Goal: Information Seeking & Learning: Learn about a topic

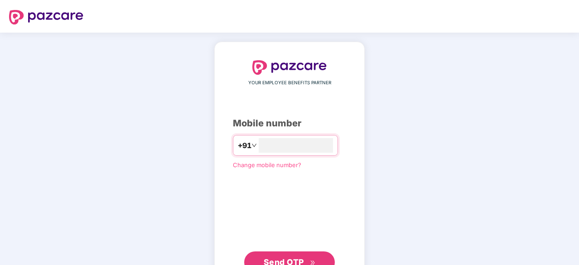
type input "**********"
click at [303, 255] on button "Send OTP" at bounding box center [289, 262] width 91 height 22
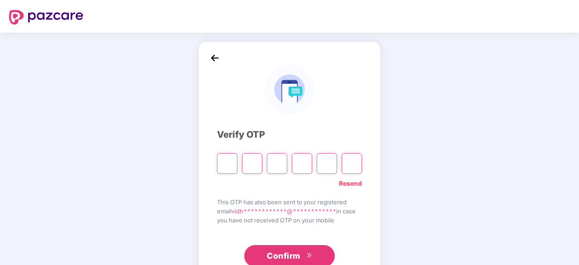
type input "*"
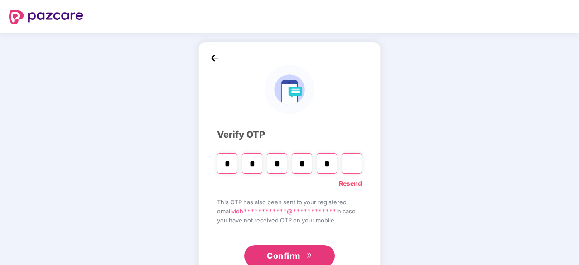
type input "*"
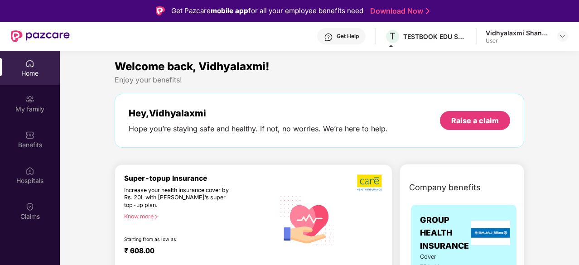
click at [431, 37] on div "TESTBOOK EDU SOLUTIONS PRIVATE LIMITED" at bounding box center [434, 36] width 63 height 9
click at [534, 35] on div "Vidhyalaxmi Shankarlingam [PERSON_NAME]" at bounding box center [517, 33] width 63 height 9
click at [562, 34] on img at bounding box center [562, 36] width 7 height 7
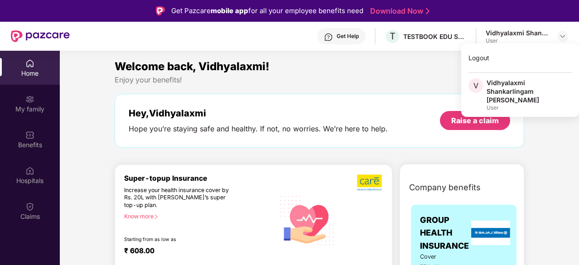
click at [304, 83] on div "Enjoy your benefits!" at bounding box center [320, 80] width 410 height 10
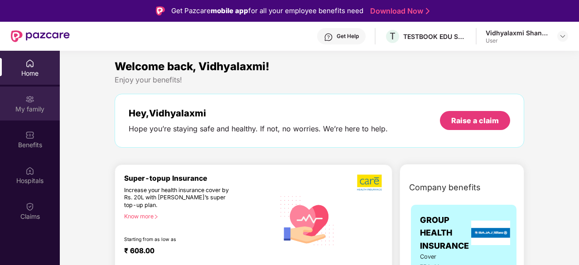
click at [36, 107] on div "My family" at bounding box center [30, 109] width 60 height 9
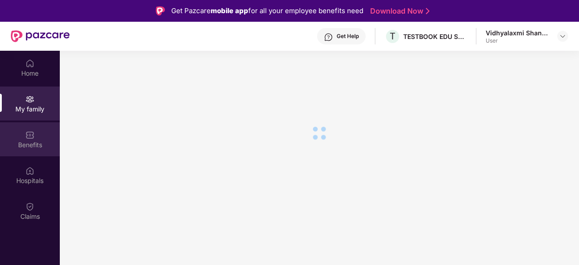
click at [36, 134] on div "Benefits" at bounding box center [30, 139] width 60 height 34
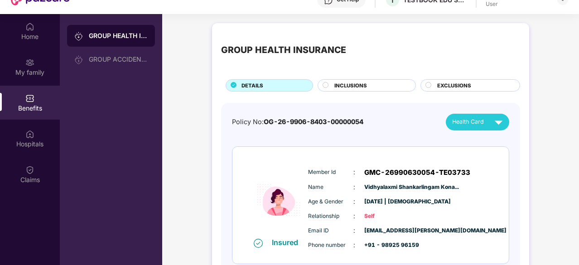
scroll to position [51, 0]
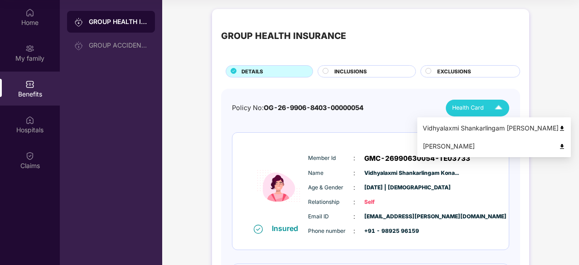
click at [473, 108] on span "Health Card" at bounding box center [468, 107] width 32 height 9
click at [455, 148] on div "[PERSON_NAME]" at bounding box center [494, 146] width 143 height 10
click at [465, 128] on div "Vidhyalaxmi Shankarlingam [PERSON_NAME]" at bounding box center [494, 128] width 143 height 10
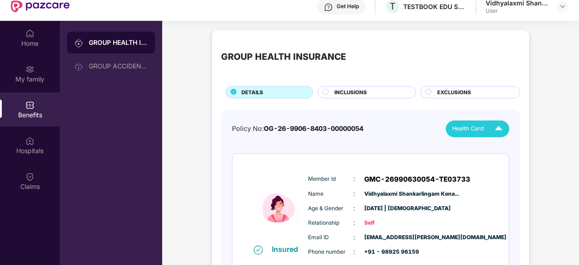
scroll to position [0, 0]
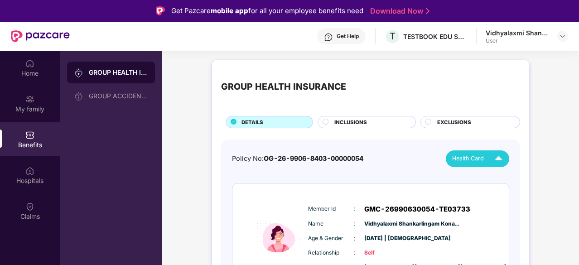
click at [364, 119] on span "INCLUSIONS" at bounding box center [350, 122] width 33 height 8
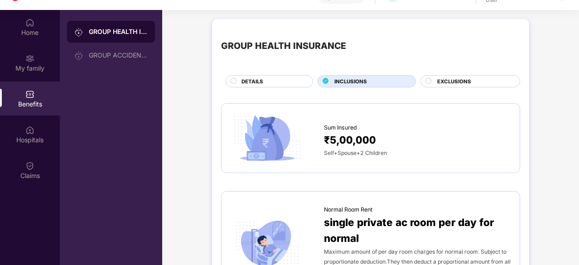
scroll to position [51, 0]
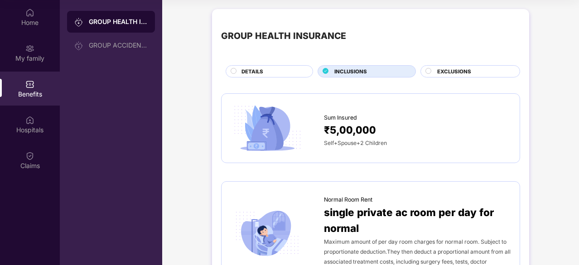
click at [446, 61] on div "GROUP HEALTH INSURANCE DETAILS INCLUSIONS EXCLUSIONS" at bounding box center [370, 47] width 299 height 59
click at [454, 72] on span "EXCLUSIONS" at bounding box center [454, 72] width 34 height 8
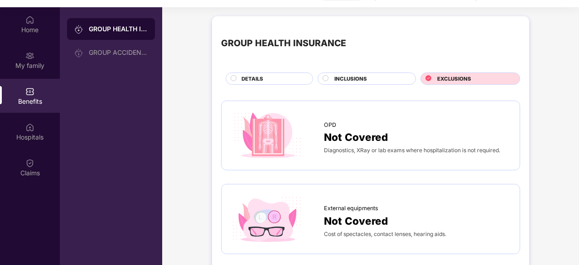
scroll to position [0, 0]
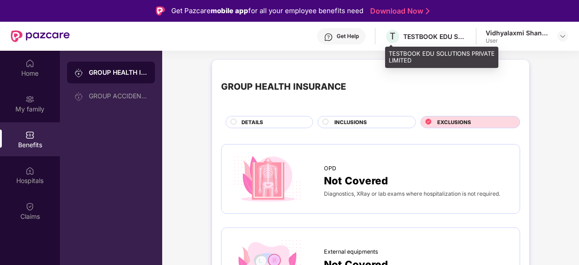
click at [417, 37] on div "TESTBOOK EDU SOLUTIONS PRIVATE LIMITED" at bounding box center [434, 36] width 63 height 9
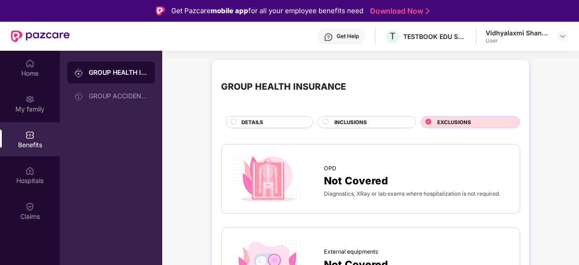
click at [355, 39] on div "Get Help" at bounding box center [348, 36] width 22 height 7
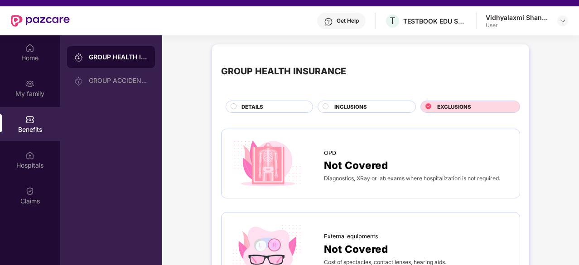
scroll to position [15, 0]
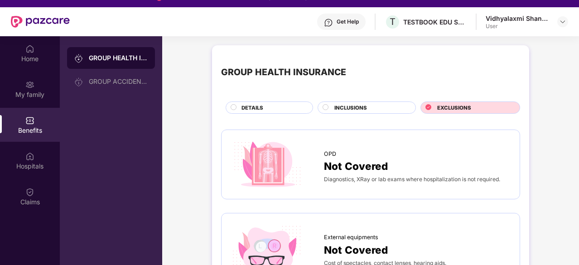
click at [345, 18] on div "Get Help" at bounding box center [348, 21] width 22 height 7
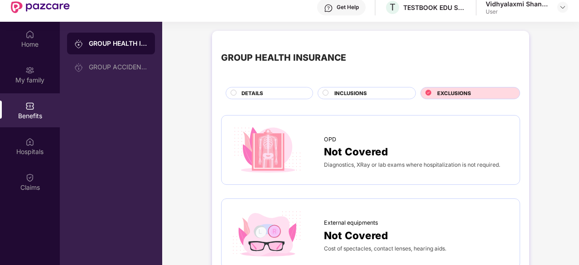
scroll to position [30, 0]
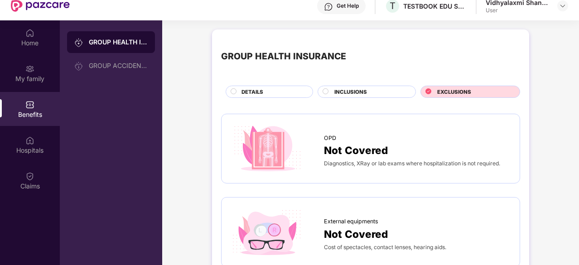
click at [343, 8] on div "Get Help" at bounding box center [348, 5] width 22 height 7
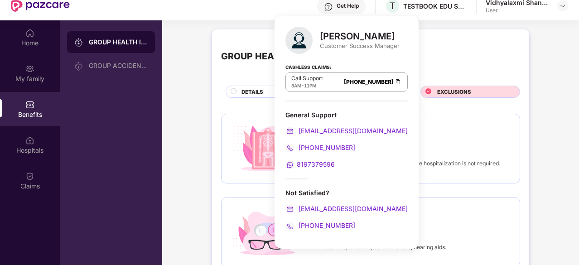
click at [365, 83] on link "[PHONE_NUMBER]" at bounding box center [369, 81] width 50 height 7
click at [395, 82] on img at bounding box center [398, 82] width 7 height 8
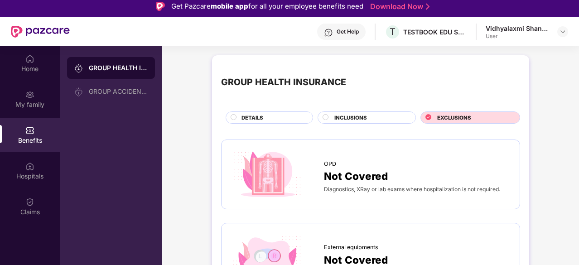
scroll to position [0, 0]
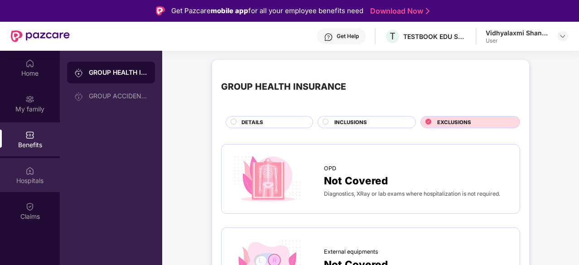
click at [33, 170] on img at bounding box center [29, 170] width 9 height 9
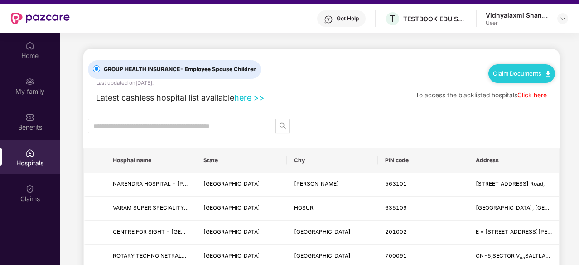
scroll to position [19, 0]
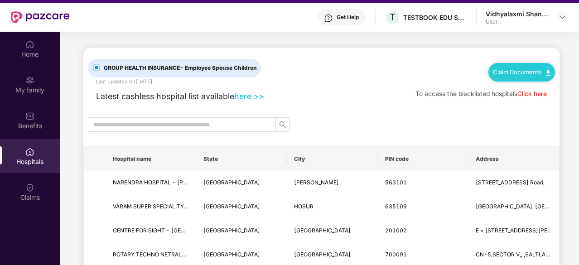
click at [355, 19] on div "Get Help" at bounding box center [348, 17] width 22 height 7
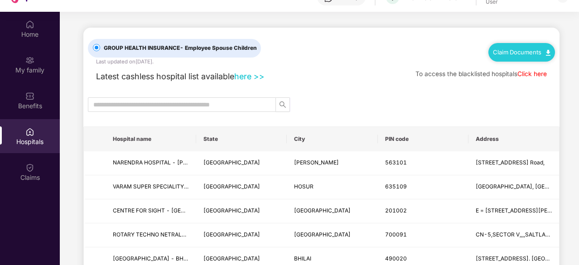
scroll to position [44, 0]
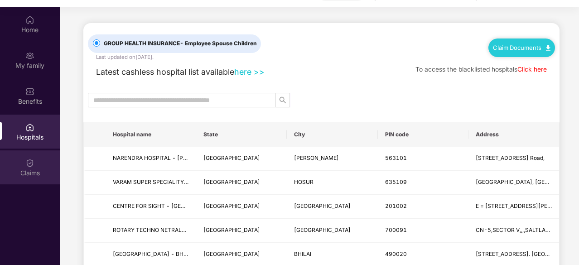
click at [21, 155] on div "Claims" at bounding box center [30, 167] width 60 height 34
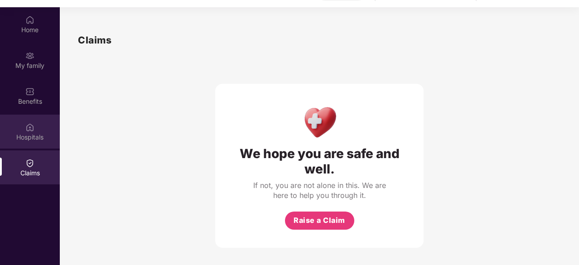
click at [20, 139] on div "Hospitals" at bounding box center [30, 137] width 60 height 9
